Goal: Browse casually: Explore the website without a specific task or goal

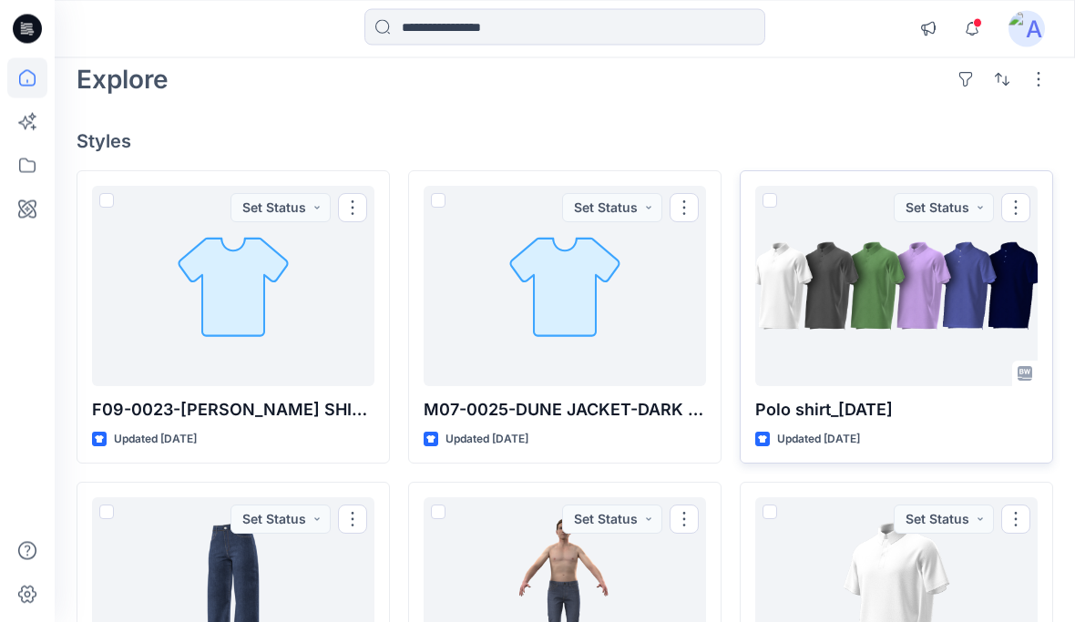
scroll to position [86, 0]
click at [910, 333] on div at bounding box center [896, 286] width 282 height 200
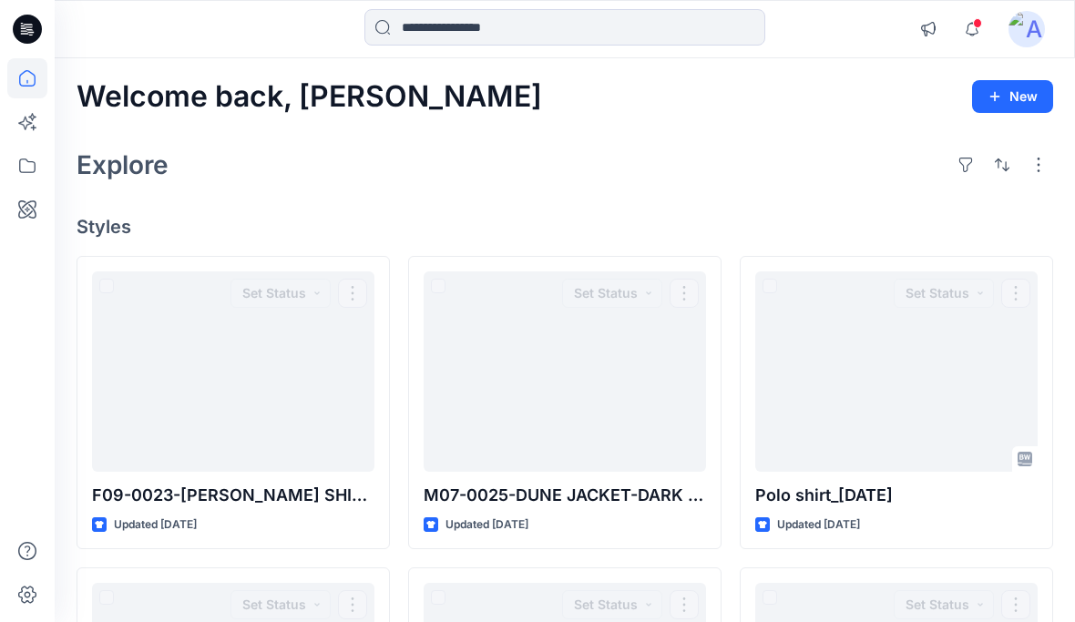
scroll to position [86, 0]
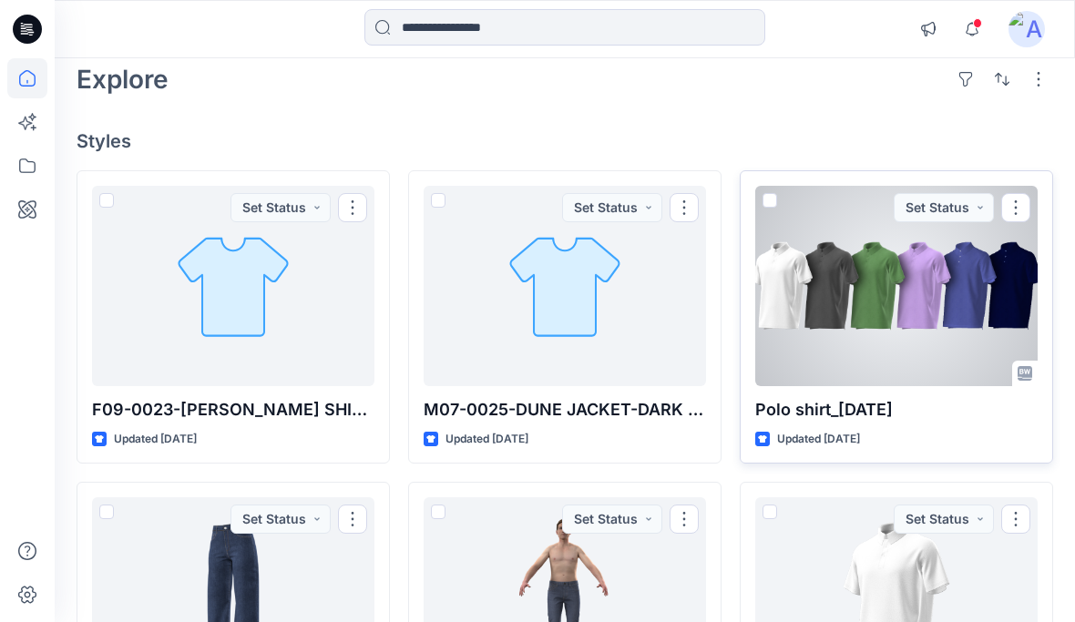
click at [938, 339] on div at bounding box center [896, 286] width 282 height 200
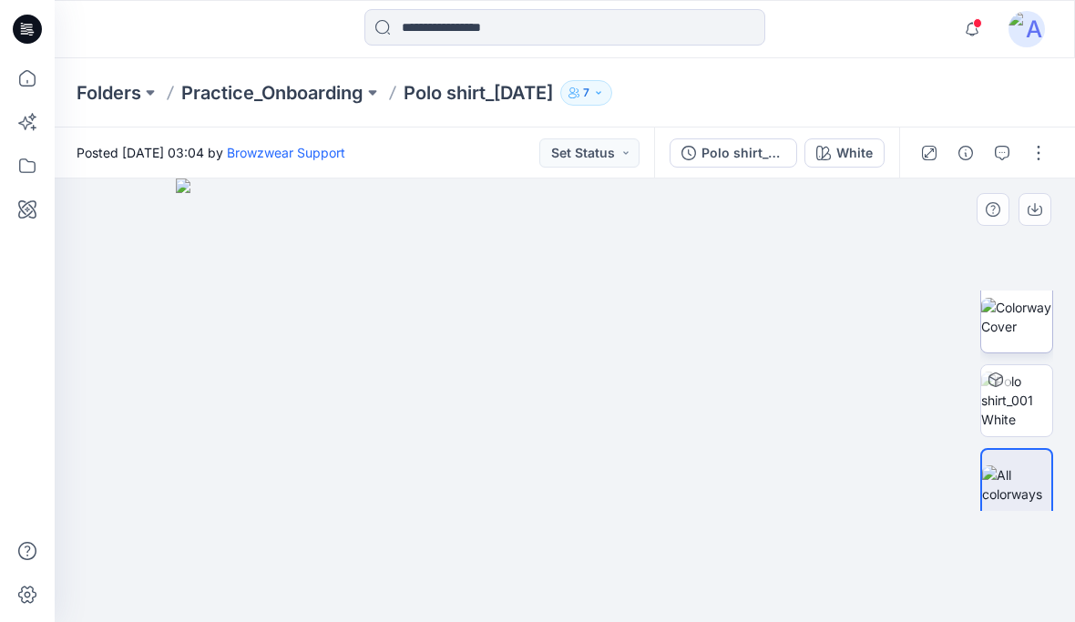
click at [1028, 330] on img at bounding box center [1016, 317] width 71 height 38
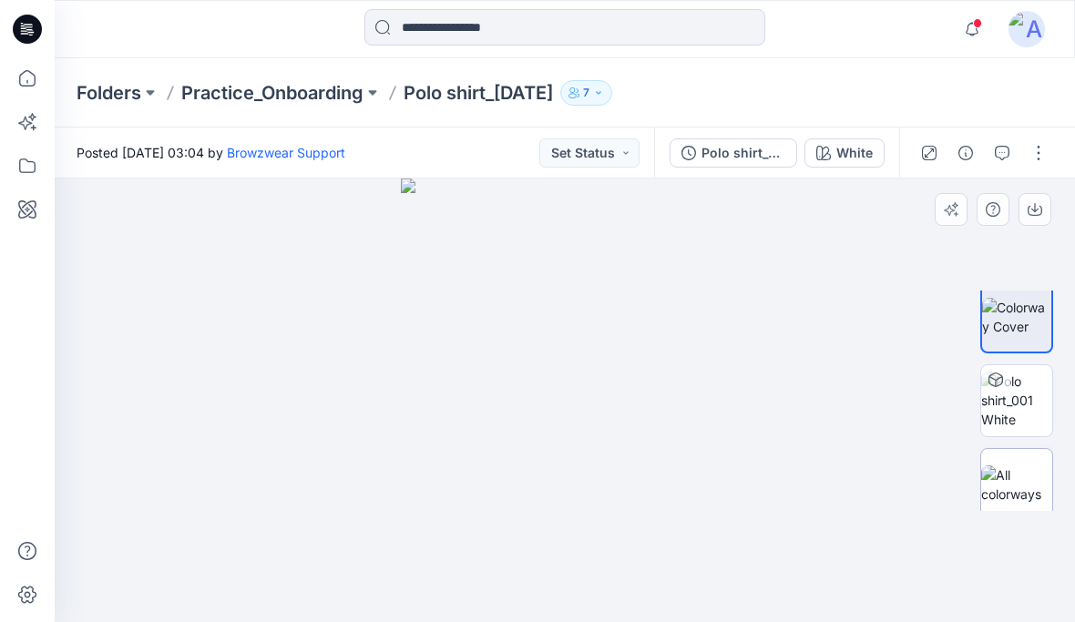
click at [1021, 491] on img at bounding box center [1016, 485] width 71 height 38
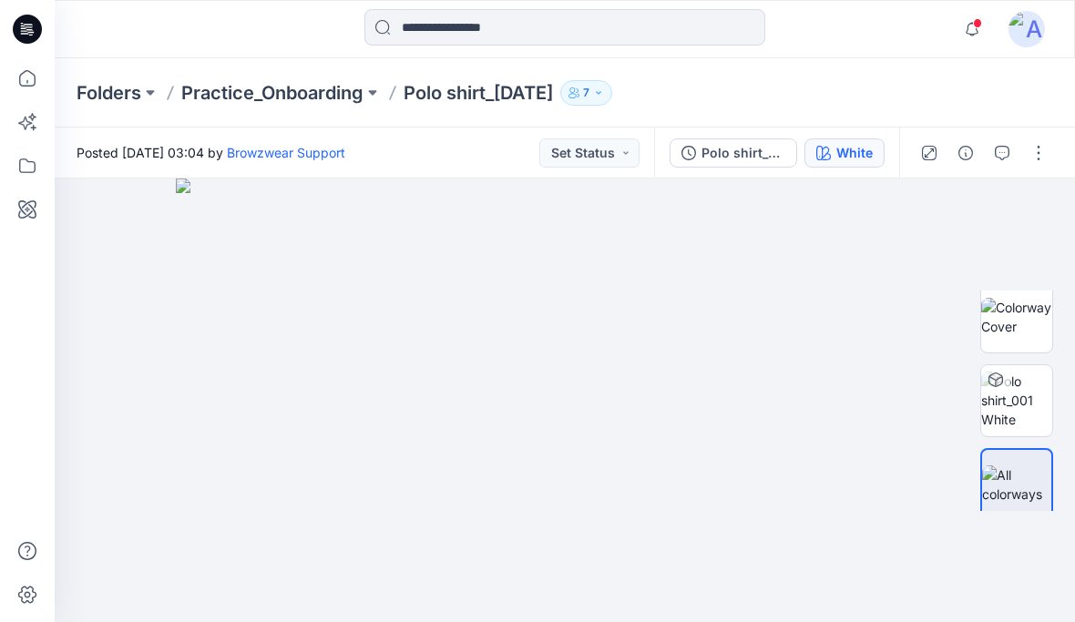
click at [851, 153] on div "White" at bounding box center [854, 153] width 36 height 20
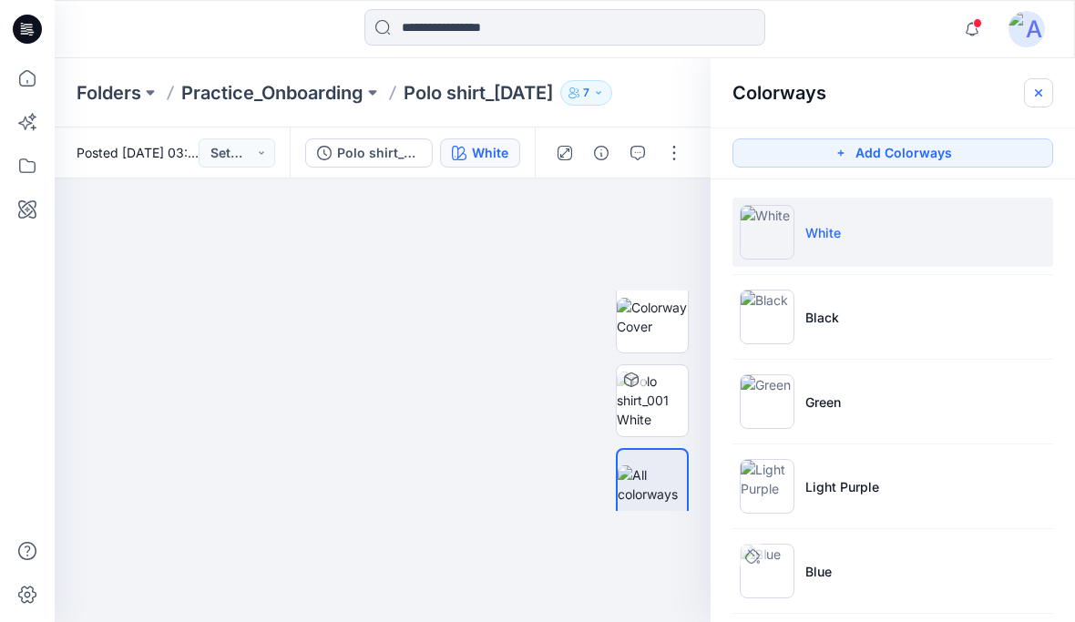
click at [1038, 98] on icon "button" at bounding box center [1038, 93] width 15 height 15
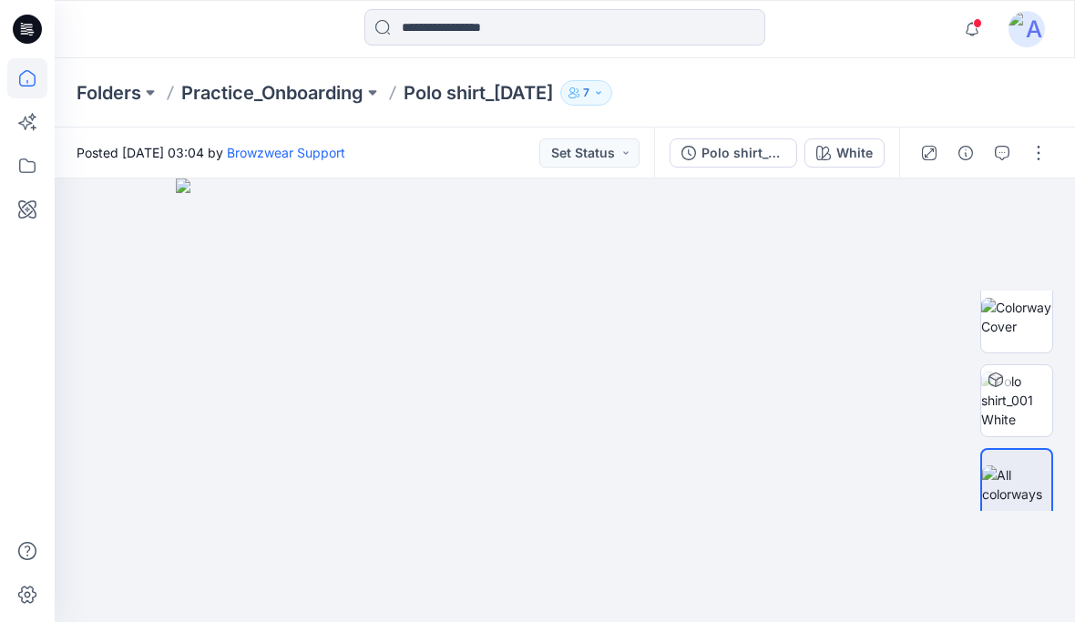
click at [32, 93] on icon at bounding box center [27, 78] width 40 height 40
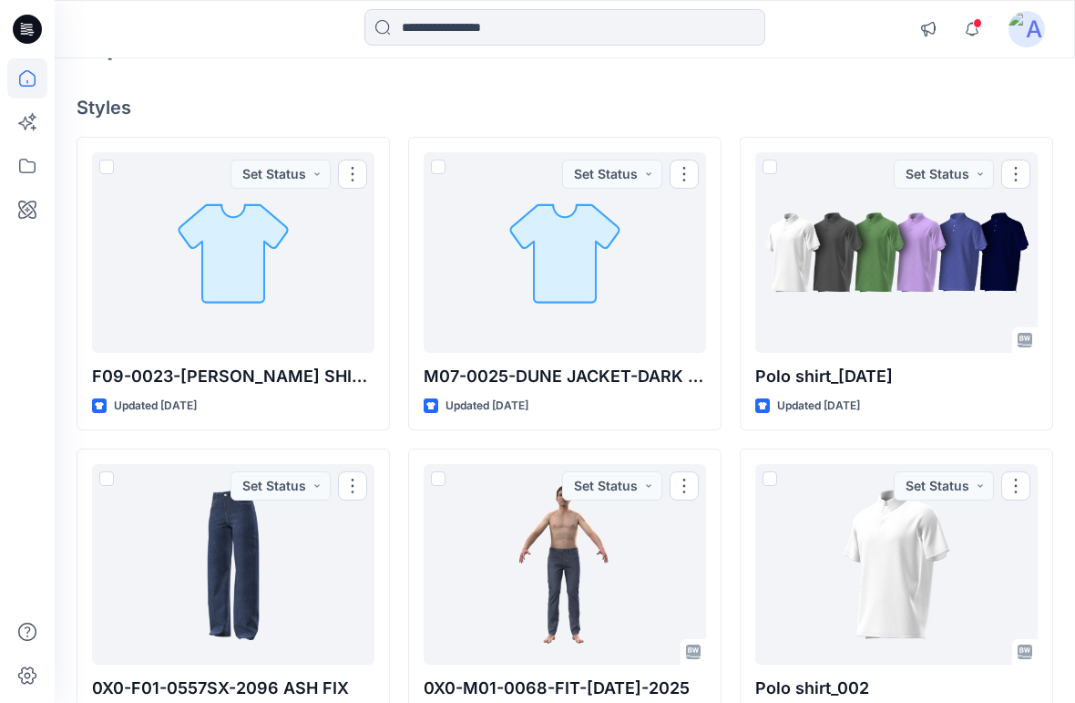
scroll to position [190, 0]
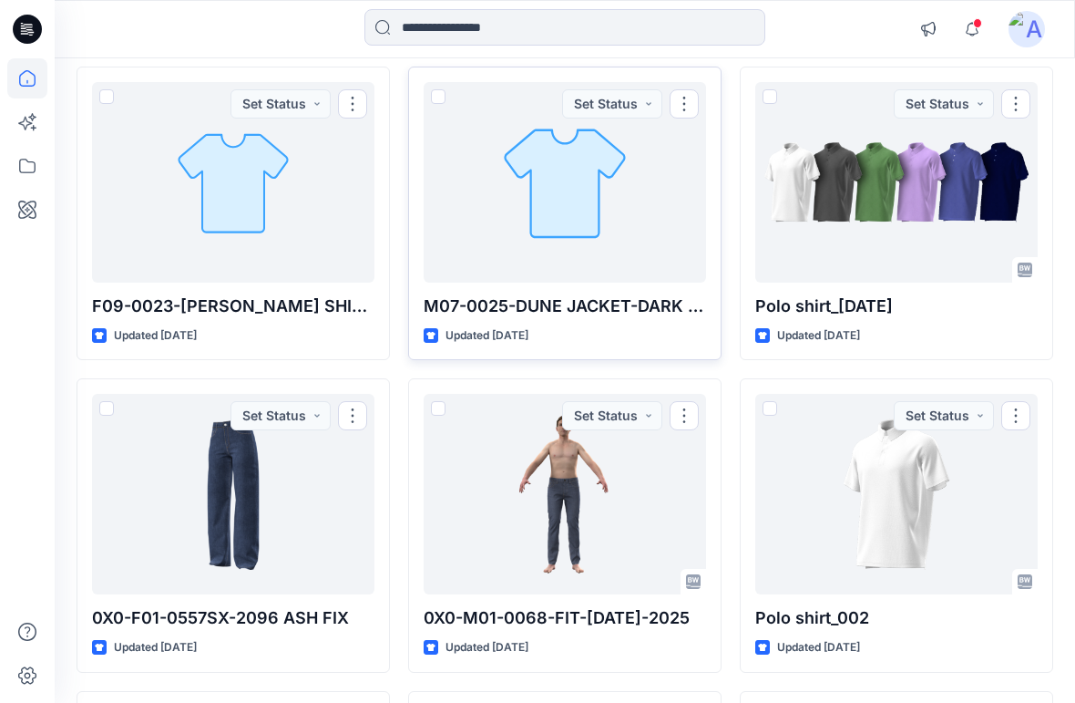
click at [615, 198] on div at bounding box center [565, 182] width 282 height 200
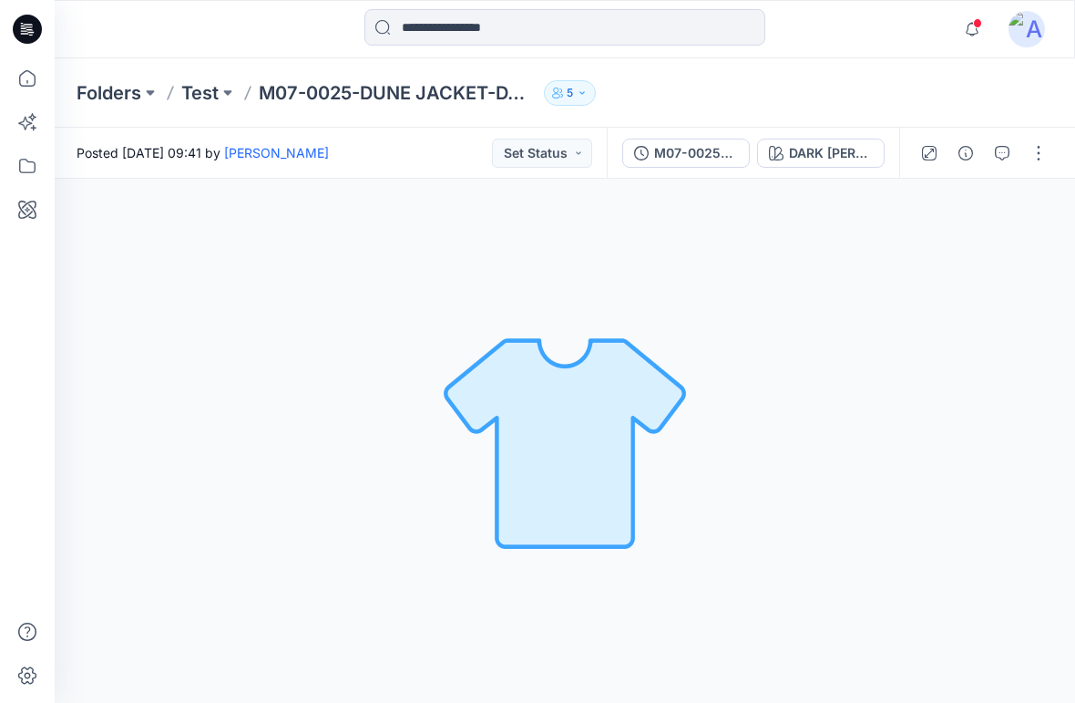
click at [569, 99] on p "5" at bounding box center [570, 93] width 6 height 20
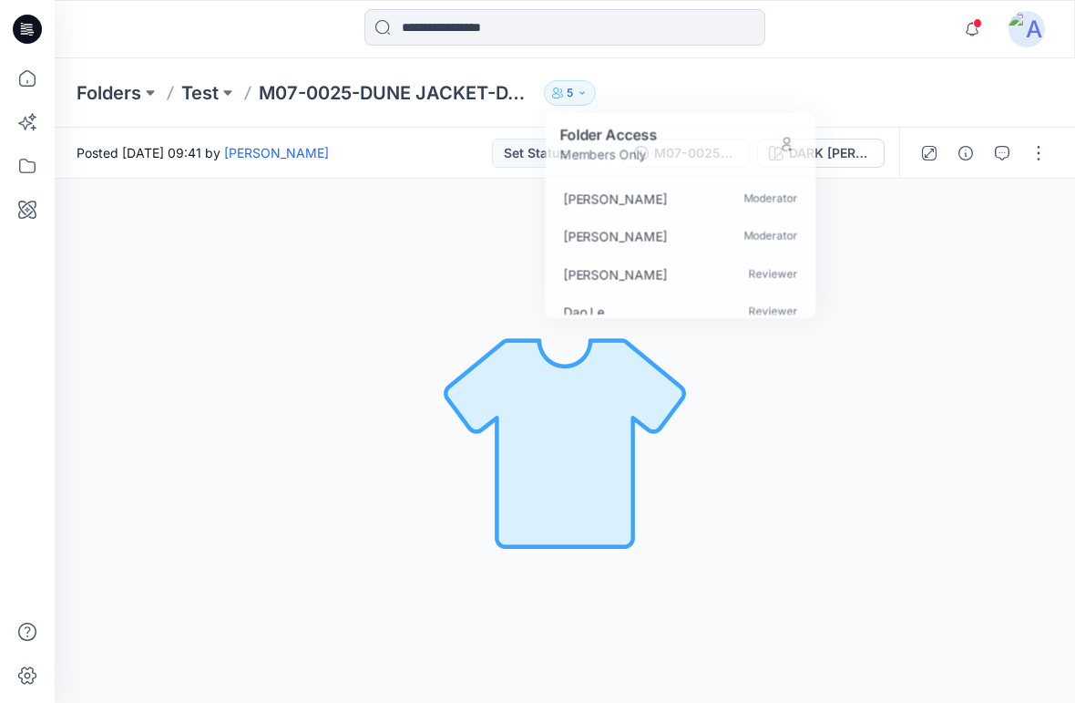
click at [906, 249] on div "DARK LODEN Loading... Material Properties Loading..." at bounding box center [565, 441] width 1021 height 524
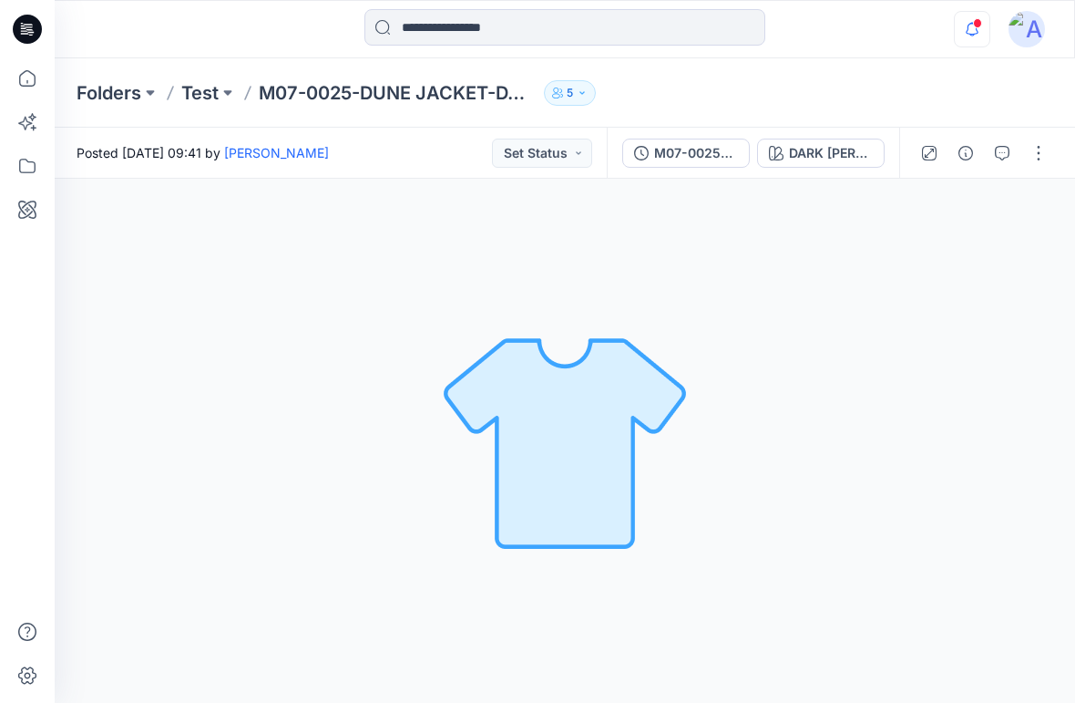
click at [970, 24] on icon "button" at bounding box center [972, 29] width 13 height 12
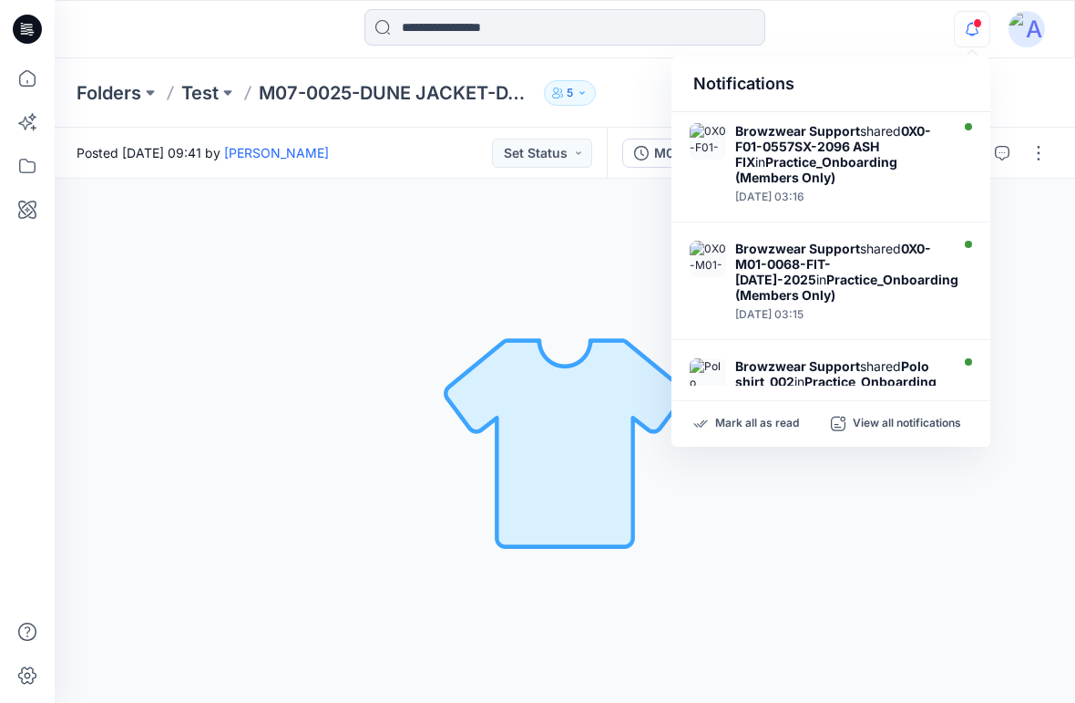
click at [960, 578] on div "DARK LODEN Loading... Material Properties Loading..." at bounding box center [565, 441] width 1021 height 524
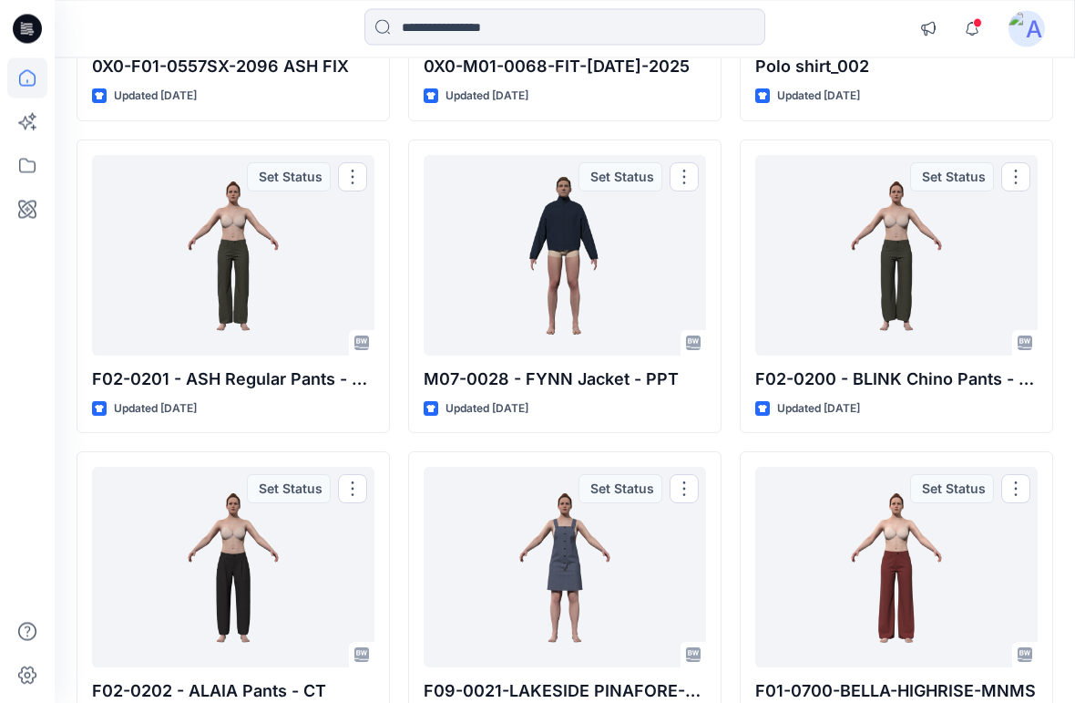
scroll to position [754, 0]
